Goal: Navigation & Orientation: Find specific page/section

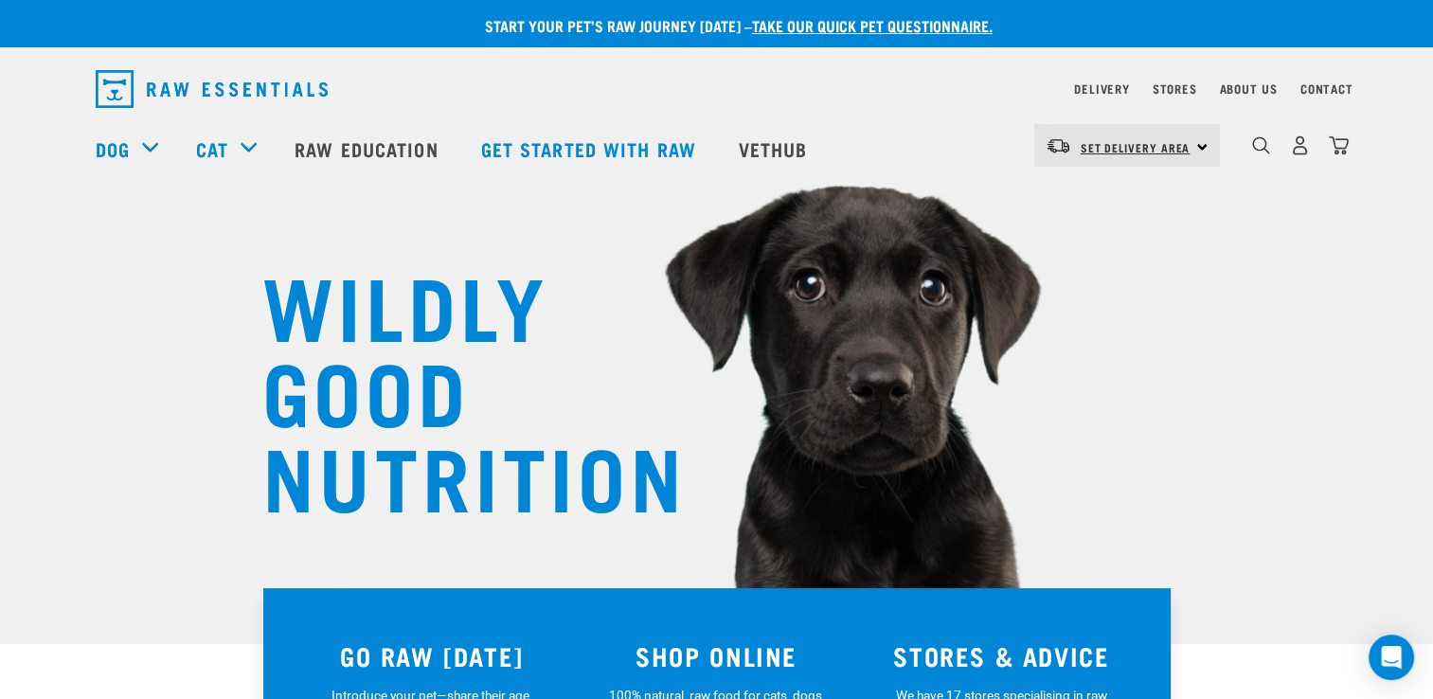
click at [1104, 146] on span "Set Delivery Area" at bounding box center [1136, 147] width 110 height 7
click at [1090, 192] on link "[GEOGRAPHIC_DATA]" at bounding box center [1125, 199] width 182 height 42
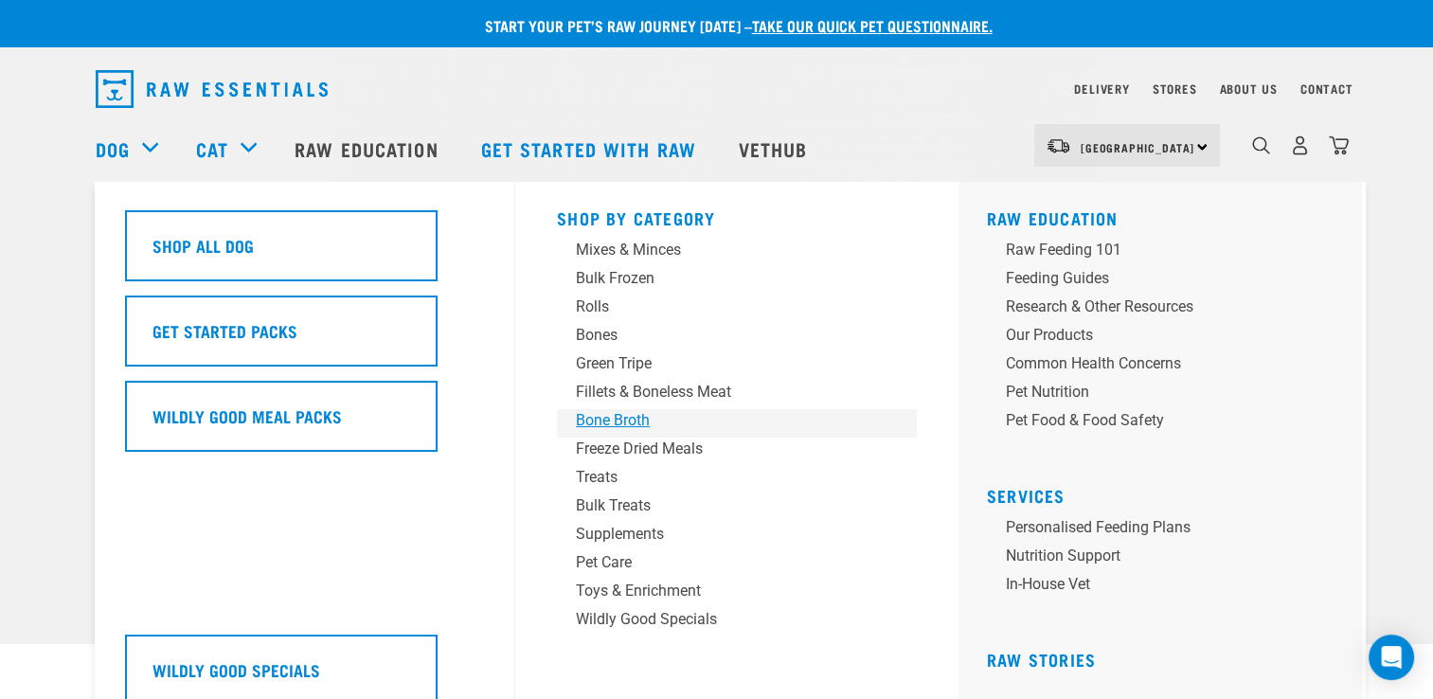
click at [634, 425] on div "Bone Broth" at bounding box center [723, 420] width 295 height 23
